Goal: Transaction & Acquisition: Purchase product/service

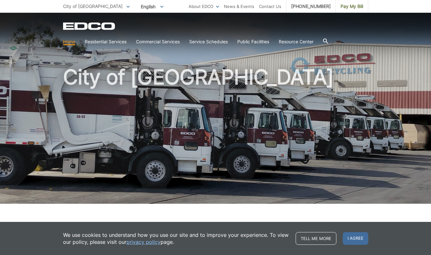
click at [353, 8] on span "Pay My Bill" at bounding box center [352, 6] width 23 height 7
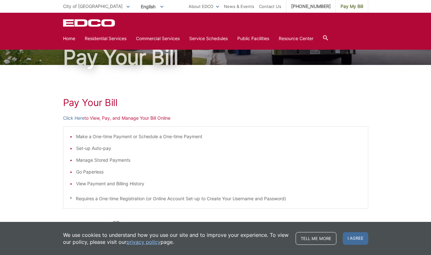
scroll to position [45, 0]
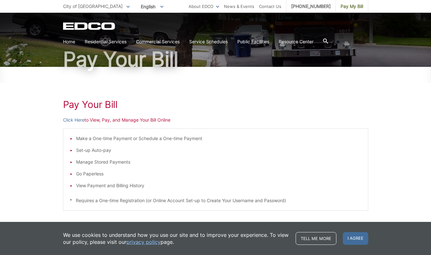
click at [73, 119] on link "Click Here" at bounding box center [73, 120] width 21 height 7
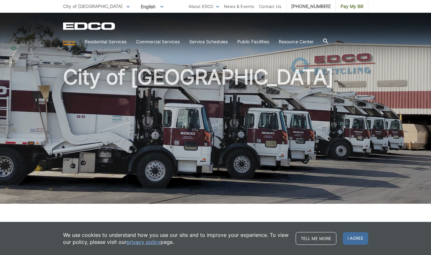
click at [352, 7] on span "Pay My Bill" at bounding box center [352, 6] width 23 height 7
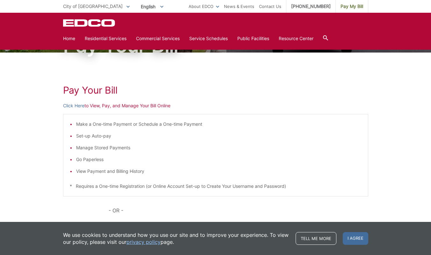
scroll to position [59, 0]
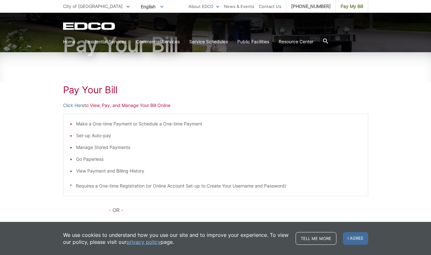
click at [73, 104] on link "Click Here" at bounding box center [73, 105] width 21 height 7
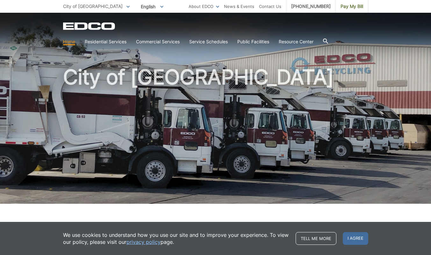
click at [354, 8] on span "Pay My Bill" at bounding box center [352, 6] width 23 height 7
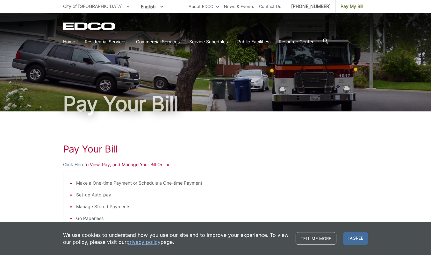
click at [71, 165] on link "Click Here" at bounding box center [73, 164] width 21 height 7
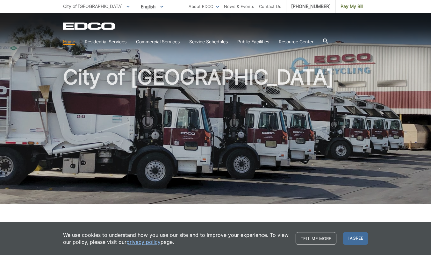
click at [354, 8] on span "Pay My Bill" at bounding box center [352, 6] width 23 height 7
click at [354, 6] on span "Pay My Bill" at bounding box center [352, 6] width 23 height 7
click at [352, 6] on span "Pay My Bill" at bounding box center [352, 6] width 23 height 7
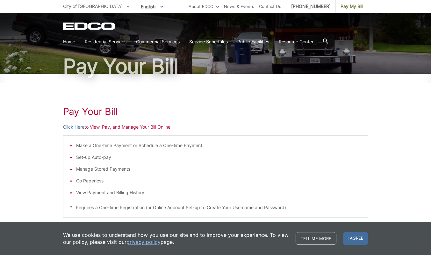
scroll to position [48, 0]
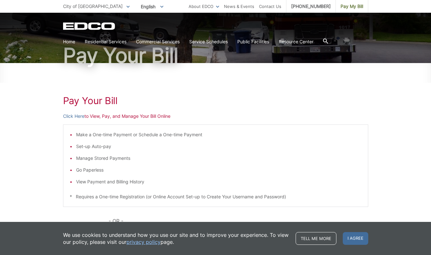
click at [69, 114] on link "Click Here" at bounding box center [73, 116] width 21 height 7
